Goal: Task Accomplishment & Management: Manage account settings

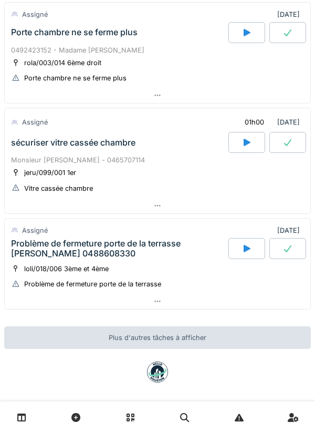
scroll to position [188, 0]
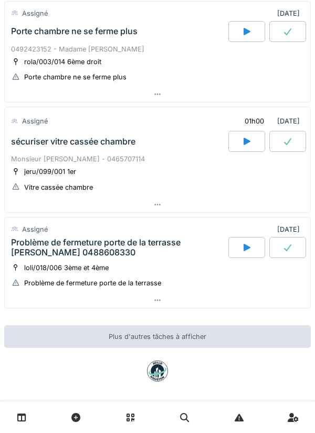
click at [169, 255] on div "Problème de fermeture porte de la terrasse [PERSON_NAME] 0488608330" at bounding box center [118, 247] width 215 height 20
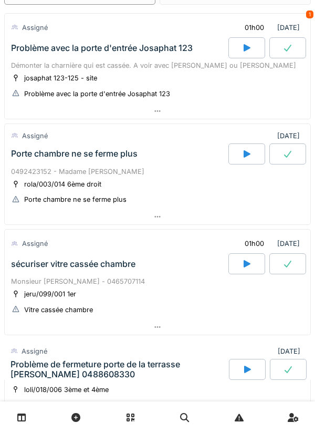
scroll to position [0, 0]
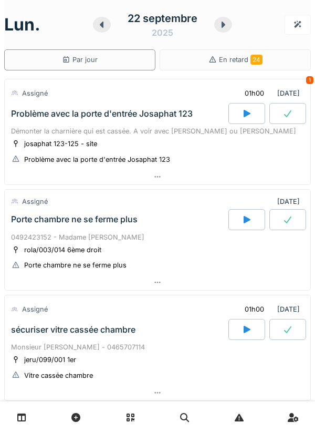
click at [73, 121] on div "Problème avec la porte d'entrée Josaphat 123" at bounding box center [119, 113] width 220 height 21
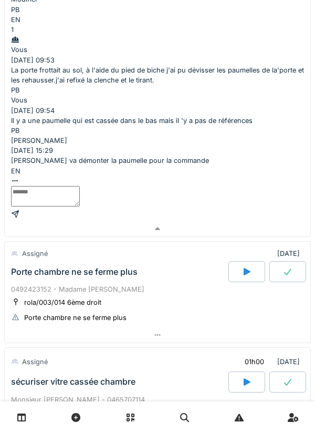
scroll to position [437, 0]
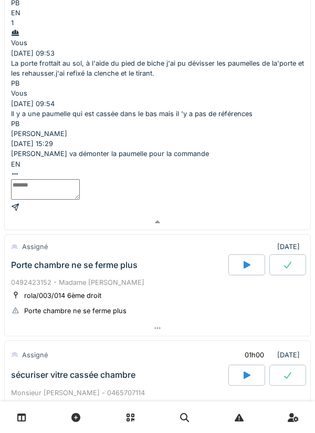
click at [168, 364] on div "sécuriser vitre cassée chambre" at bounding box center [119, 374] width 220 height 21
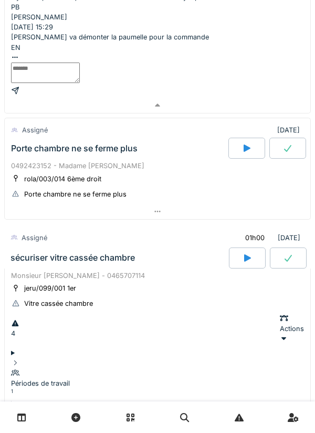
scroll to position [613, 0]
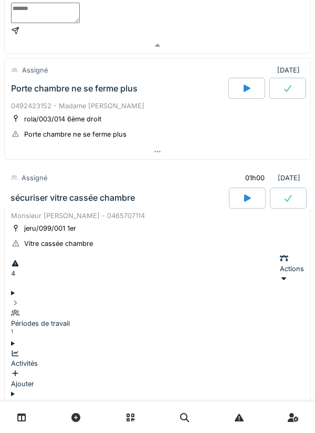
click at [176, 409] on div "Documents 2" at bounding box center [157, 424] width 293 height 30
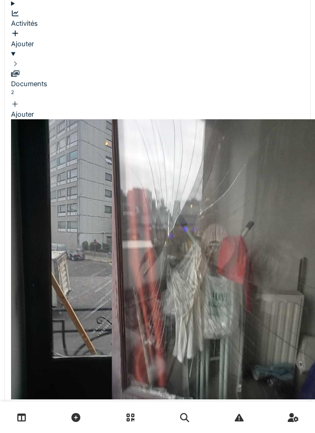
scroll to position [955, 0]
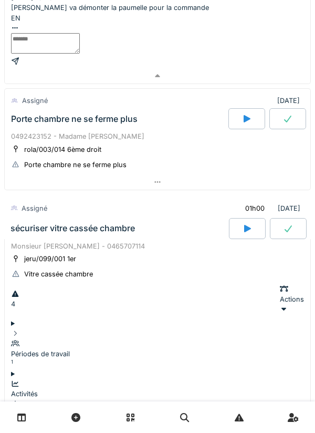
click at [167, 218] on div "sécuriser vitre cassée chambre" at bounding box center [118, 228] width 221 height 21
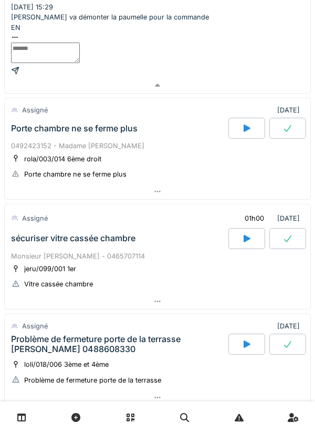
click at [183, 334] on div "Problème de fermeture porte de la terrasse [PERSON_NAME] 0488608330" at bounding box center [118, 344] width 215 height 20
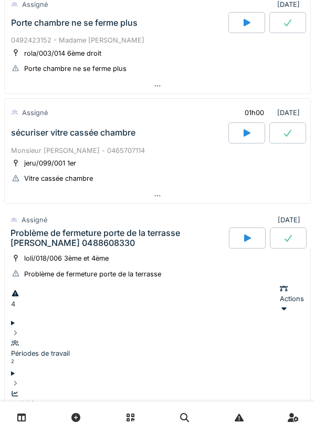
scroll to position [672, 0]
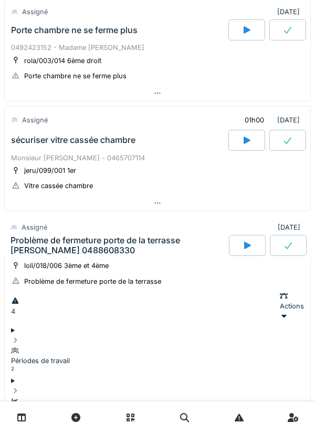
click at [192, 235] on div "Problème de fermeture porte de la terrasse [PERSON_NAME] 0488608330" at bounding box center [119, 245] width 216 height 20
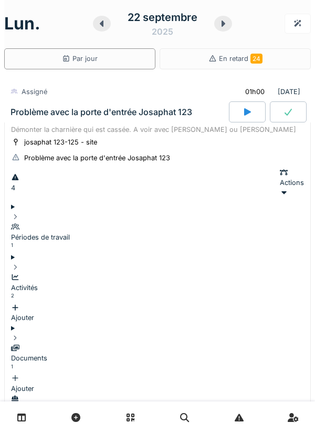
scroll to position [0, 0]
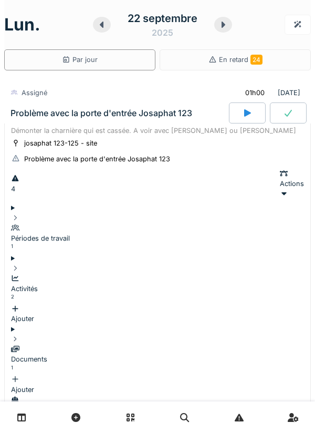
click at [185, 123] on div "Problème avec la porte d'entrée Josaphat 123" at bounding box center [118, 112] width 221 height 21
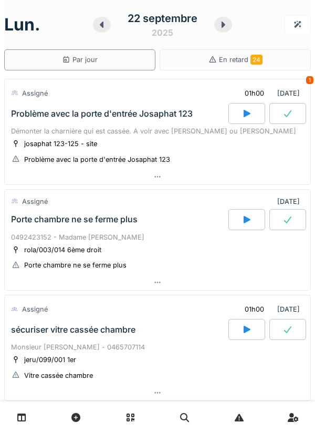
click at [190, 134] on div "Démonter la charnière qui est cassée. A voir avec [PERSON_NAME] ou [PERSON_NAME]" at bounding box center [157, 131] width 293 height 10
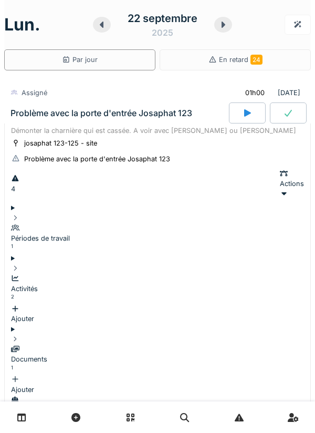
scroll to position [37, 0]
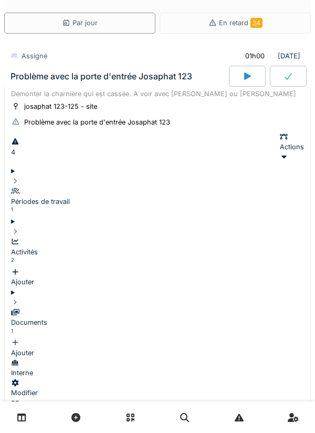
click at [173, 297] on div "Documents 1 Ajouter" at bounding box center [157, 327] width 293 height 60
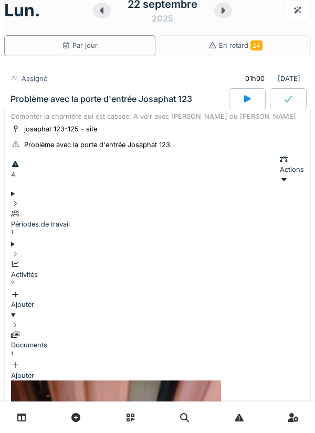
scroll to position [13, 0]
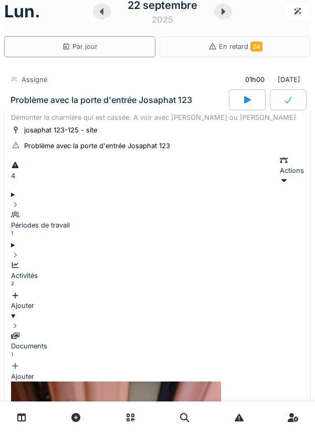
click at [182, 121] on div "Démonter la charnière qui est cassée. A voir avec [PERSON_NAME] ou [PERSON_NAME]" at bounding box center [157, 117] width 293 height 10
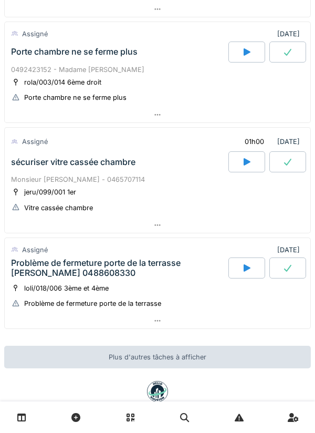
click at [178, 268] on div "Problème de fermeture porte de la terrasse [PERSON_NAME] 0488608330" at bounding box center [118, 268] width 215 height 20
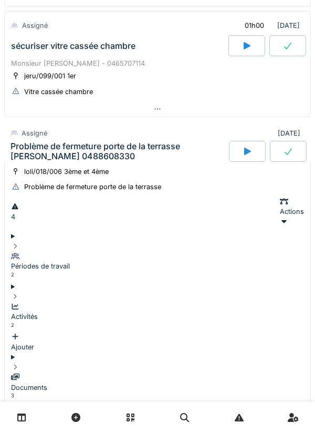
scroll to position [343, 0]
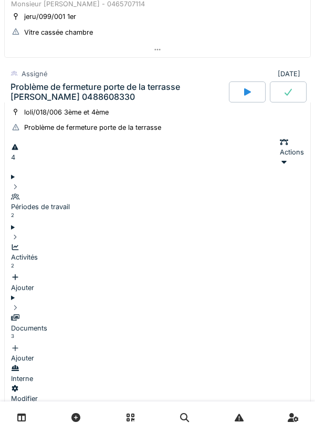
click at [150, 192] on div "Périodes de travail 2" at bounding box center [157, 207] width 293 height 30
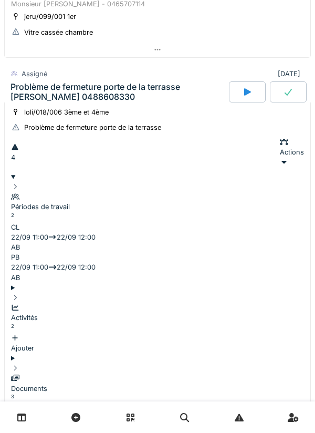
click at [178, 126] on div "loli/018/006 3ème et 4ème Problème de fermeture porte de la terrasse" at bounding box center [157, 120] width 293 height 26
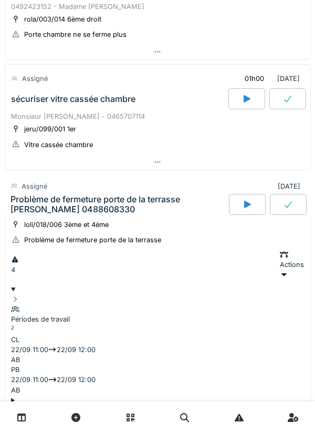
click at [162, 206] on div "Problème de fermeture porte de la terrasse [PERSON_NAME] 0488608330" at bounding box center [119, 204] width 216 height 20
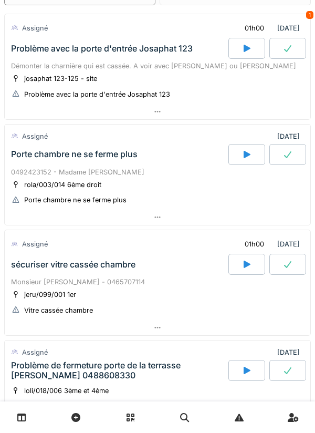
scroll to position [64, 0]
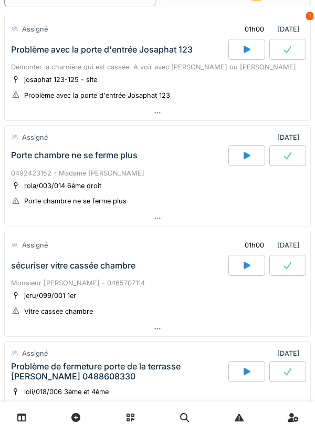
click at [114, 176] on div "0492423152 - Madame [PERSON_NAME]" at bounding box center [157, 173] width 293 height 10
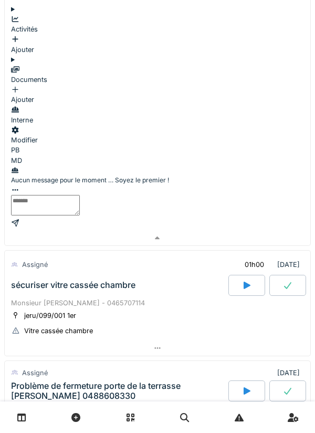
scroll to position [362, 0]
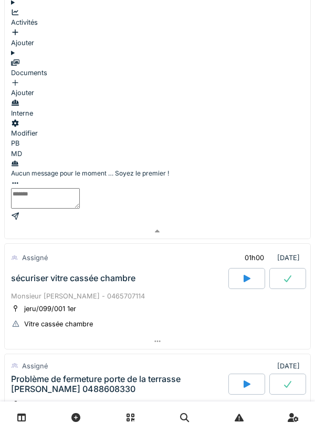
click at [241, 373] on div at bounding box center [246, 383] width 37 height 21
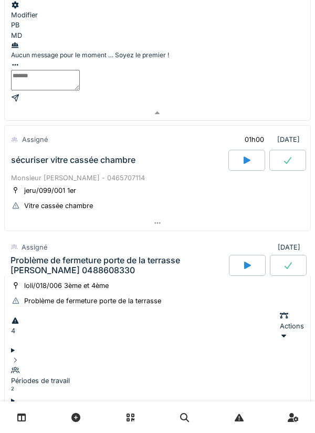
scroll to position [601, 0]
